Goal: Task Accomplishment & Management: Complete application form

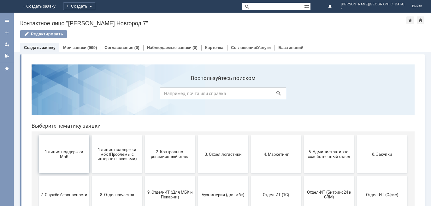
click at [72, 152] on span "1 линия поддержки МБК" at bounding box center [64, 153] width 47 height 9
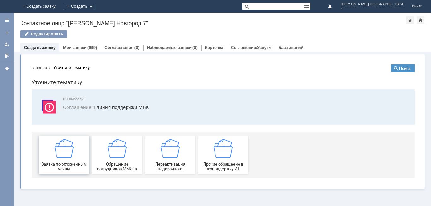
click at [74, 154] on div "Заявка по отложенным чекам" at bounding box center [64, 155] width 47 height 32
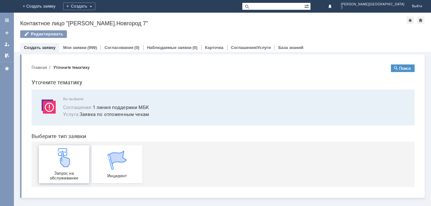
click at [73, 163] on img at bounding box center [64, 157] width 19 height 19
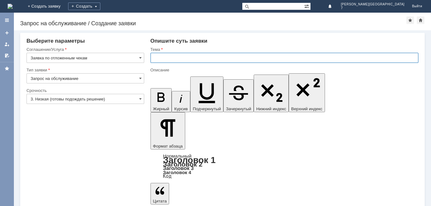
click at [173, 56] on input "text" at bounding box center [285, 58] width 268 height 10
type input "Отложенные чеки НН7"
